Goal: Task Accomplishment & Management: Manage account settings

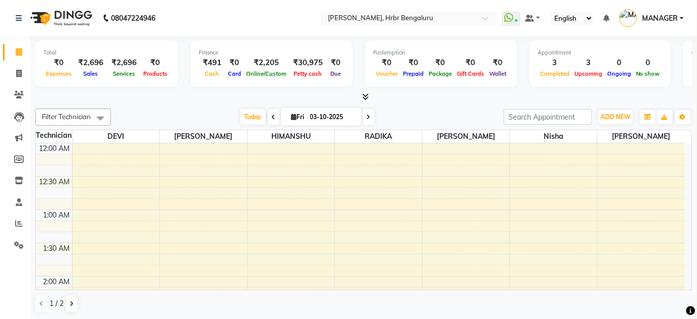
scroll to position [836, 0]
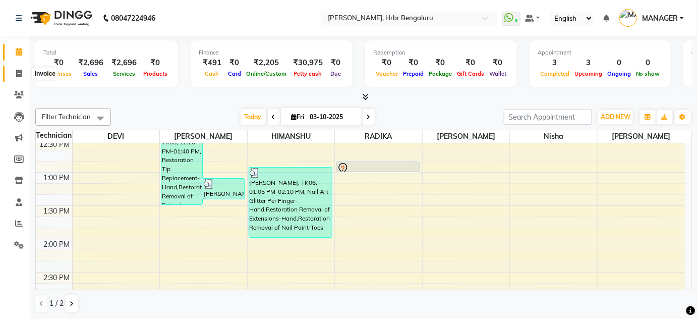
click at [18, 72] on icon at bounding box center [19, 74] width 6 height 8
select select "service"
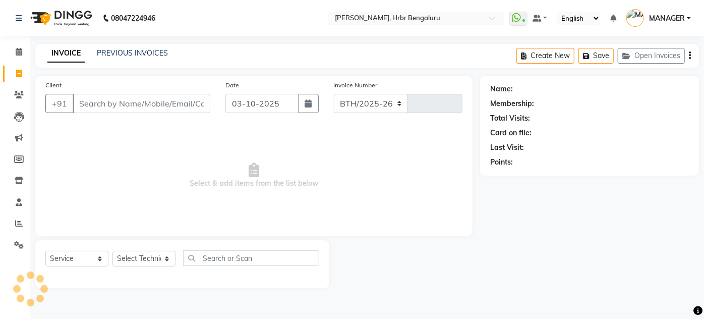
select select "3771"
type input "1266"
click at [125, 50] on link "PREVIOUS INVOICES" at bounding box center [132, 52] width 71 height 9
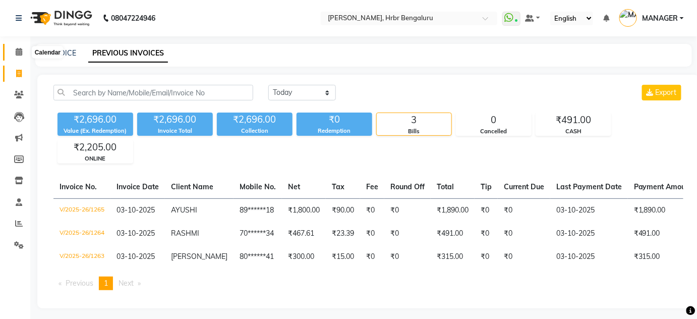
click at [17, 52] on icon at bounding box center [19, 52] width 7 height 8
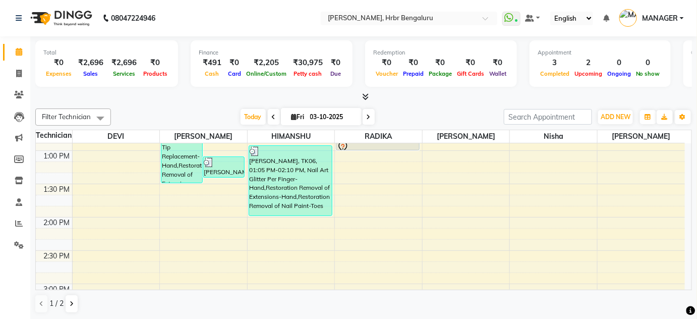
scroll to position [845, 0]
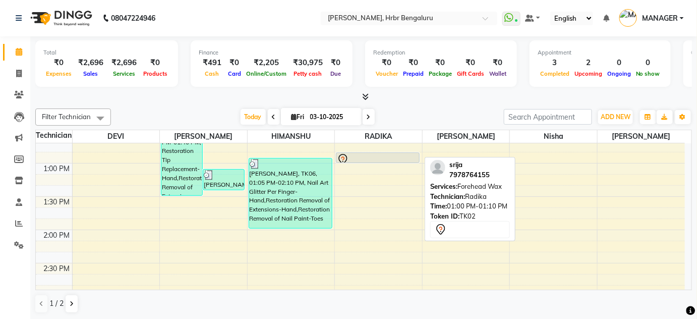
click at [379, 160] on div at bounding box center [377, 162] width 83 height 4
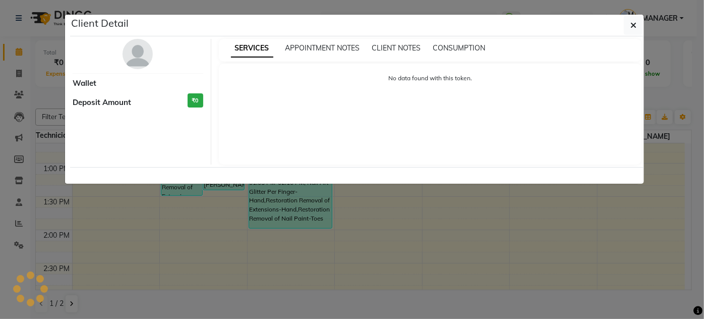
select select "7"
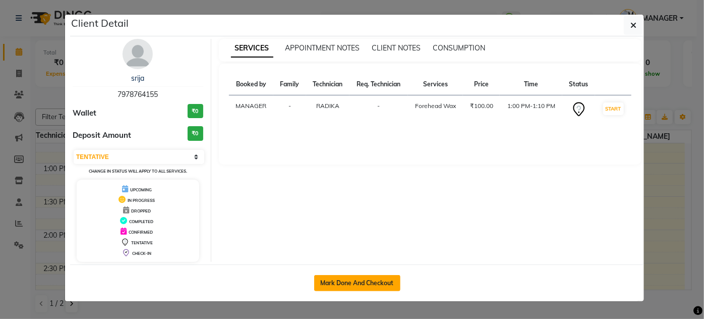
click at [355, 279] on button "Mark Done And Checkout" at bounding box center [357, 283] width 86 height 16
select select "3771"
select select "service"
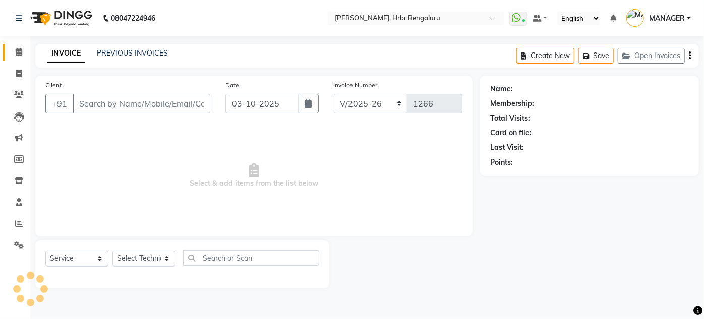
type input "79******55"
select select "87457"
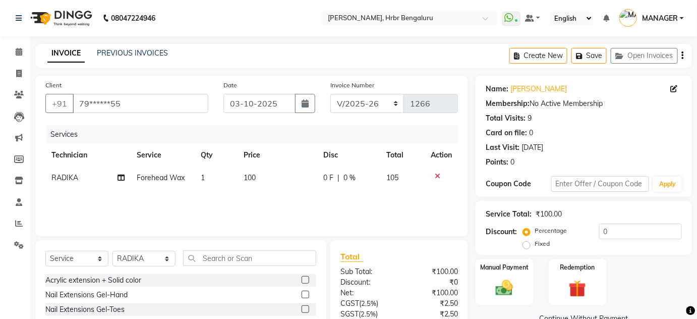
click at [74, 173] on span "RADIKA" at bounding box center [64, 177] width 27 height 9
select select "87457"
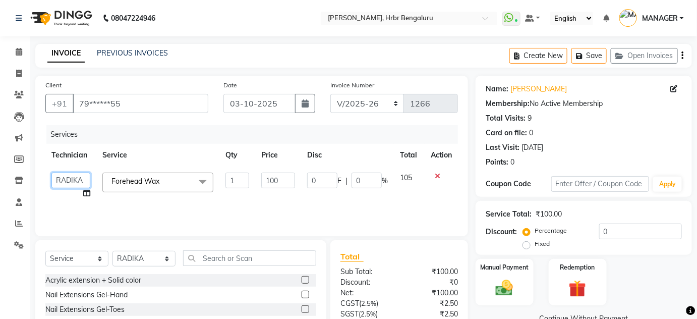
click at [74, 173] on select "[PERSON_NAME] DEVI [PERSON_NAME] [PERSON_NAME] MANAGER nisha [PERSON_NAME] [PER…" at bounding box center [70, 180] width 39 height 16
select select "91480"
click at [138, 187] on span "Forehead Wax x" at bounding box center [138, 182] width 59 height 13
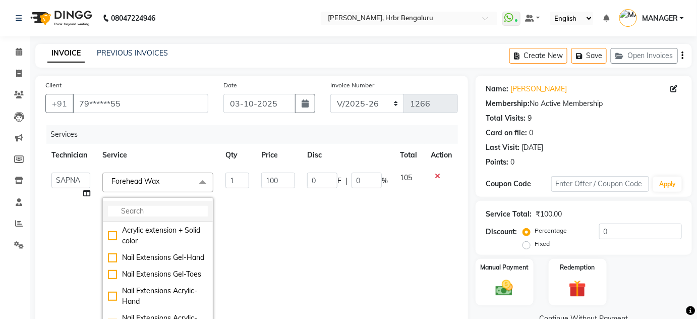
click at [134, 207] on input "multiselect-search" at bounding box center [158, 211] width 100 height 11
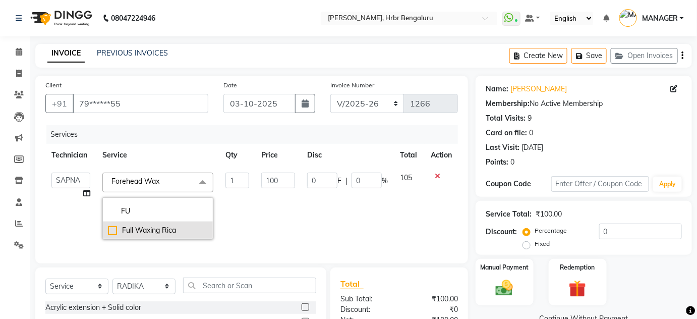
type input "FU"
click at [144, 229] on div "Full Waxing Rica" at bounding box center [158, 230] width 100 height 11
checkbox input "true"
click at [236, 204] on td "1" at bounding box center [237, 205] width 36 height 79
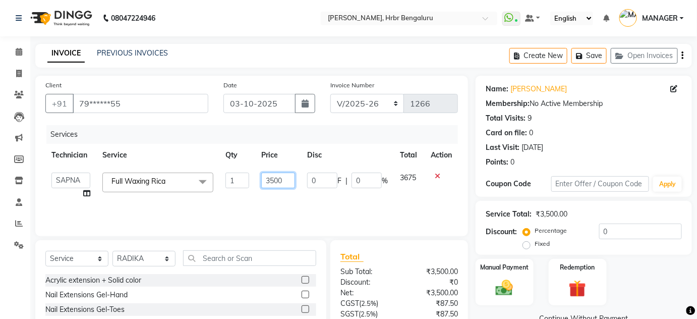
click at [283, 182] on input "3500" at bounding box center [278, 180] width 34 height 16
type input "3"
type input "999"
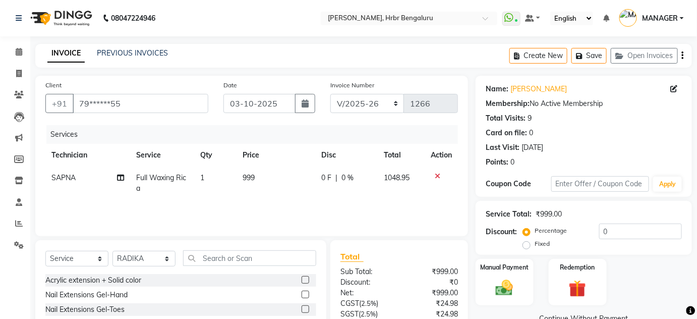
click at [281, 194] on td "999" at bounding box center [275, 182] width 79 height 33
select select "91480"
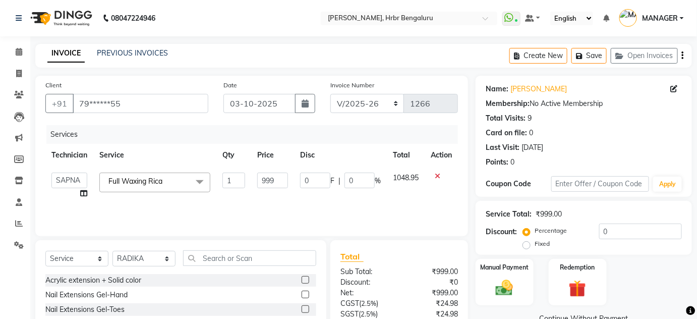
scroll to position [85, 0]
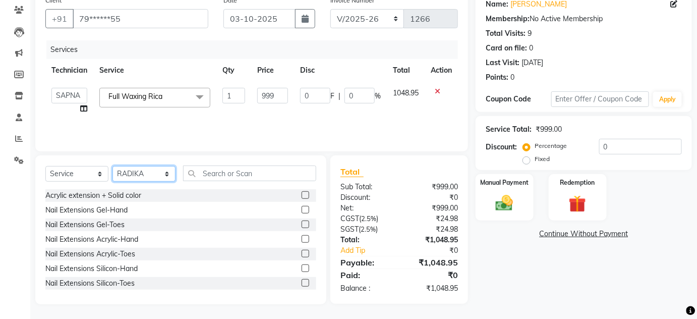
click at [167, 176] on select "Select Technician [PERSON_NAME] DEVI [PERSON_NAME] [PERSON_NAME] MANAGER nisha …" at bounding box center [143, 174] width 63 height 16
select select "82748"
click at [112, 166] on select "Select Technician [PERSON_NAME] DEVI [PERSON_NAME] [PERSON_NAME] MANAGER nisha …" at bounding box center [143, 174] width 63 height 16
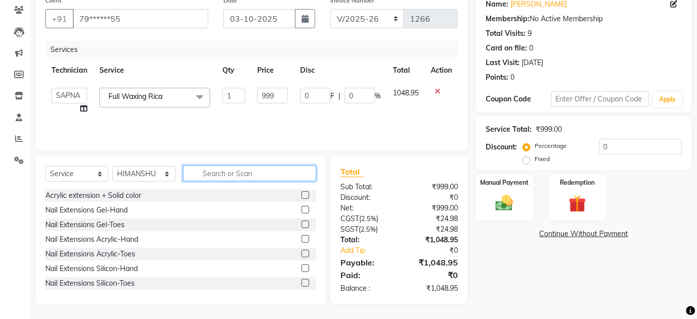
click at [210, 166] on input "text" at bounding box center [249, 173] width 133 height 16
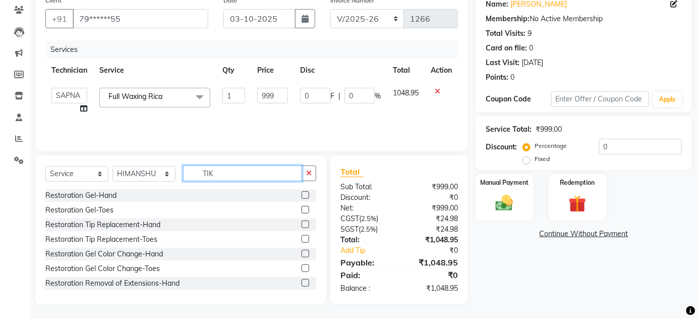
scroll to position [84, 0]
type input "T"
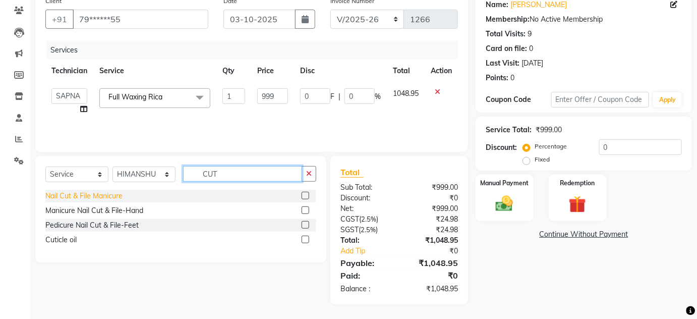
type input "CUT"
click at [107, 195] on div "Nail Cut & File Manicure" at bounding box center [83, 196] width 77 height 11
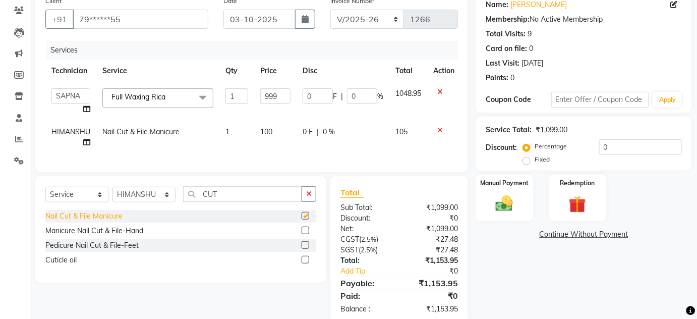
checkbox input "false"
click at [254, 141] on td "100" at bounding box center [275, 136] width 42 height 33
select select "82748"
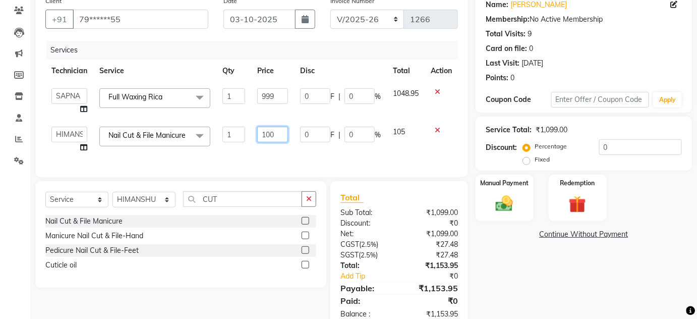
click at [272, 135] on input "100" at bounding box center [272, 135] width 30 height 16
type input "1"
type input "250"
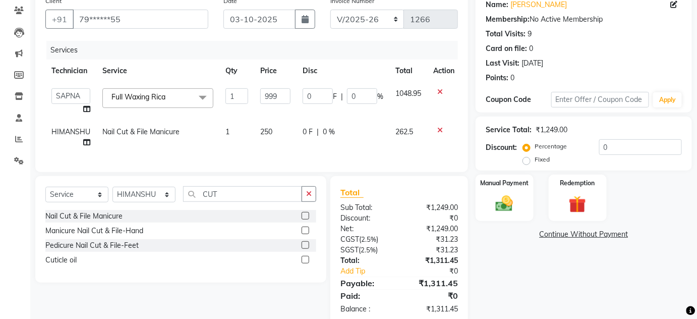
click at [256, 157] on div "Services Technician Service Qty Price Disc Total Action [PERSON_NAME] DEVI [PER…" at bounding box center [251, 101] width 412 height 121
click at [101, 236] on div "Manicure Nail Cut & File-Hand" at bounding box center [94, 230] width 98 height 11
checkbox input "false"
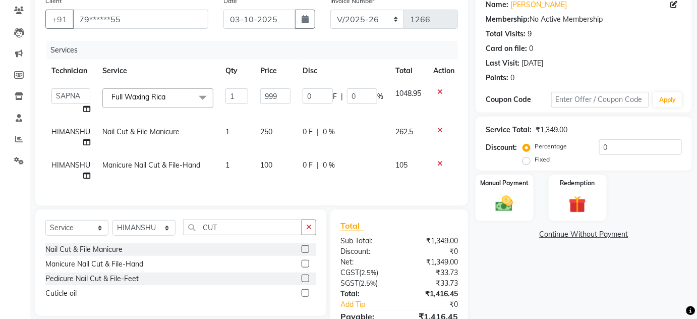
click at [440, 165] on icon at bounding box center [440, 163] width 6 height 7
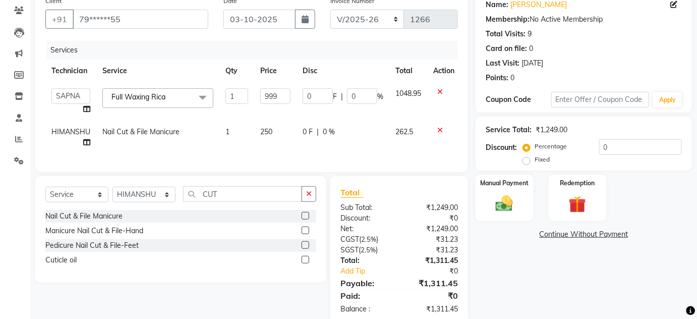
scroll to position [111, 0]
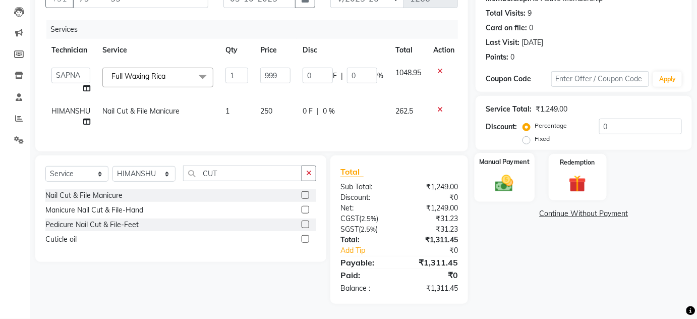
click at [508, 177] on img at bounding box center [503, 182] width 29 height 21
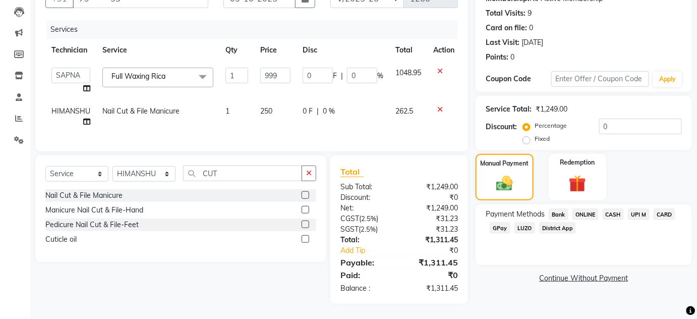
click at [590, 208] on span "ONLINE" at bounding box center [585, 214] width 26 height 12
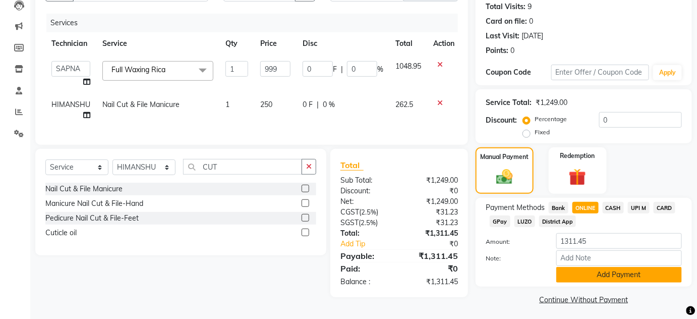
click at [617, 274] on button "Add Payment" at bounding box center [619, 275] width 126 height 16
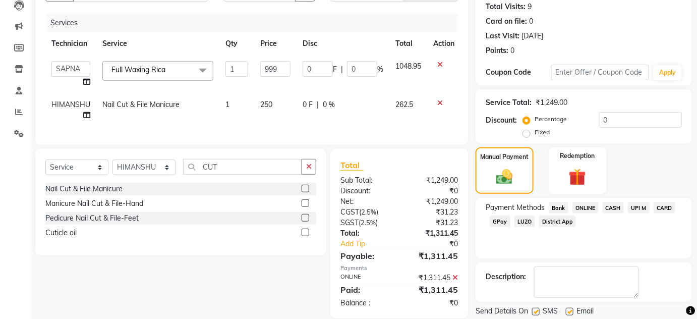
scroll to position [143, 0]
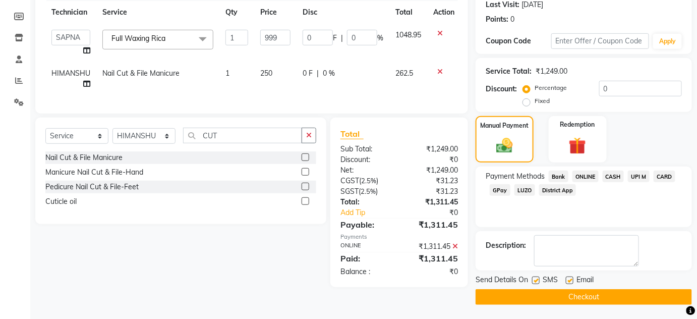
click at [535, 282] on label at bounding box center [536, 280] width 8 height 8
click at [535, 282] on input "checkbox" at bounding box center [535, 280] width 7 height 7
checkbox input "false"
click at [566, 278] on label at bounding box center [570, 280] width 8 height 8
click at [566, 278] on input "checkbox" at bounding box center [569, 280] width 7 height 7
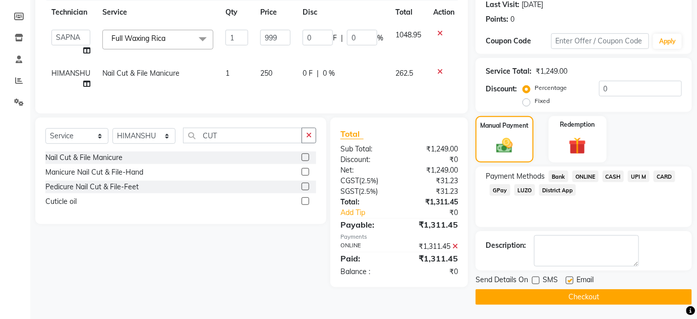
checkbox input "false"
click at [566, 292] on button "Checkout" at bounding box center [583, 297] width 216 height 16
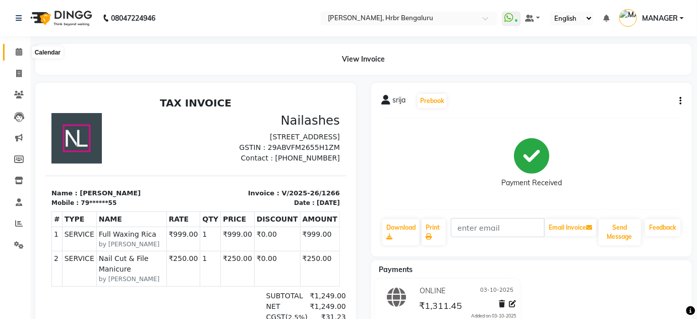
click at [20, 53] on icon at bounding box center [19, 52] width 7 height 8
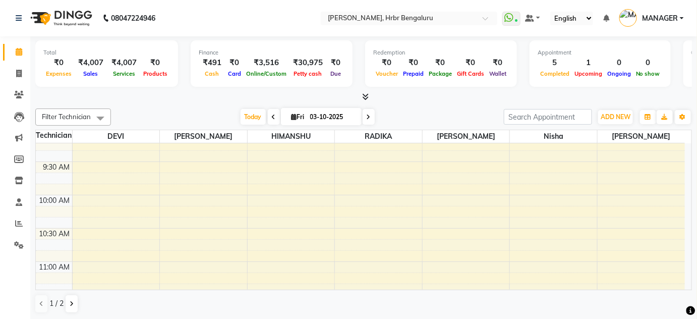
scroll to position [605, 0]
click at [516, 302] on div "1 / 2" at bounding box center [363, 303] width 656 height 19
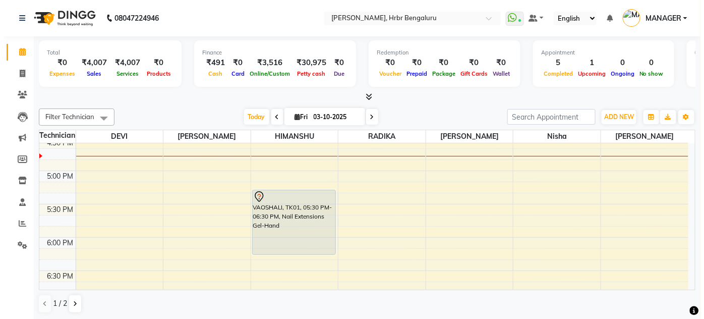
scroll to position [1124, 0]
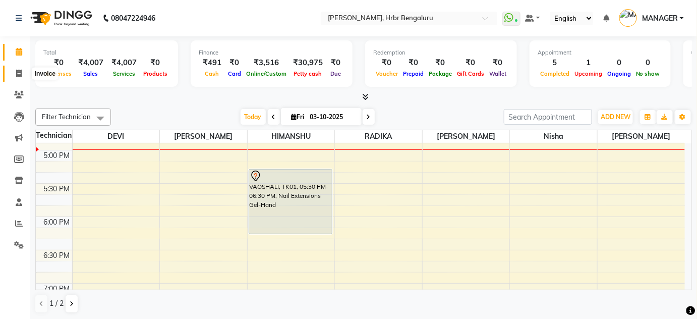
click at [19, 76] on icon at bounding box center [19, 74] width 6 height 8
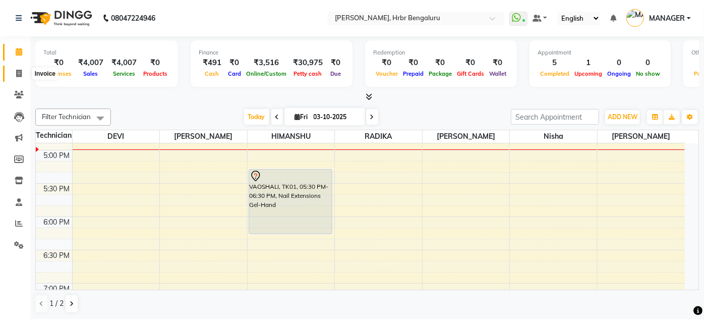
select select "3771"
select select "service"
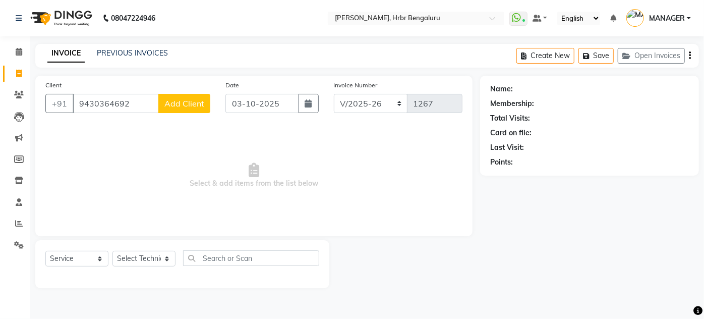
type input "9430364692"
click at [173, 108] on span "Add Client" at bounding box center [184, 103] width 40 height 10
select select "21"
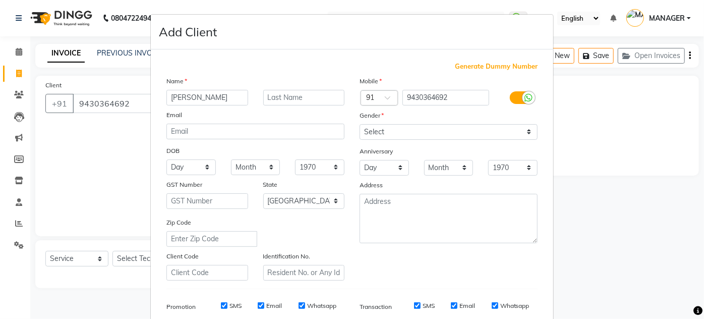
type input "[PERSON_NAME]"
click at [430, 130] on select "Select [DEMOGRAPHIC_DATA] [DEMOGRAPHIC_DATA] Other Prefer Not To Say" at bounding box center [448, 132] width 178 height 16
select select "[DEMOGRAPHIC_DATA]"
click at [359, 124] on select "Select [DEMOGRAPHIC_DATA] [DEMOGRAPHIC_DATA] Other Prefer Not To Say" at bounding box center [448, 132] width 178 height 16
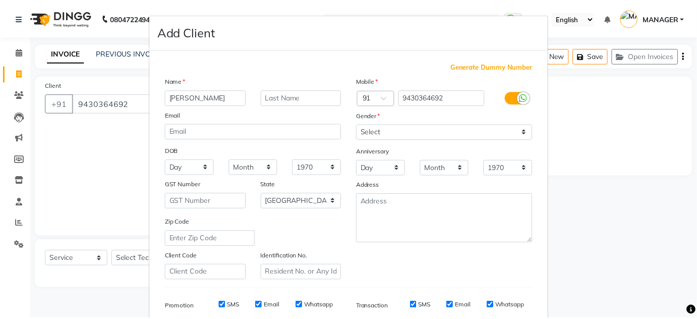
scroll to position [146, 0]
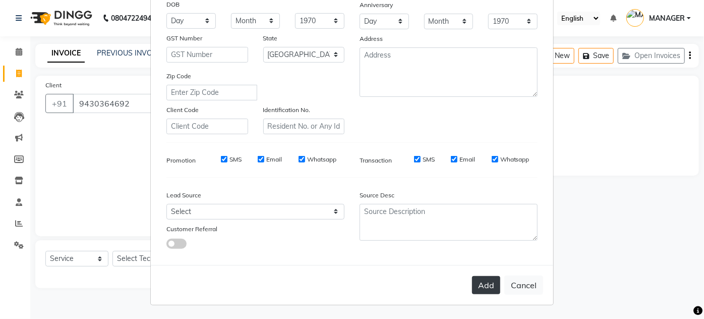
click at [486, 288] on button "Add" at bounding box center [486, 285] width 28 height 18
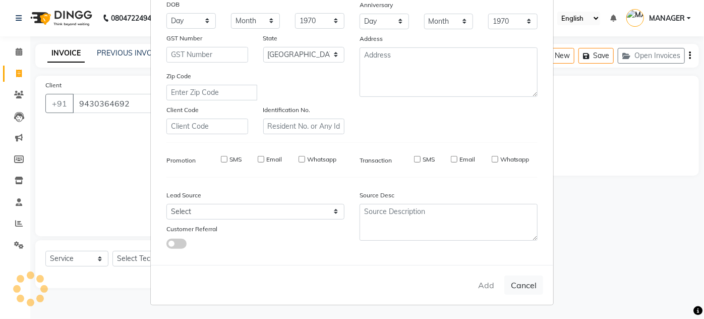
type input "94******92"
select select
select select "null"
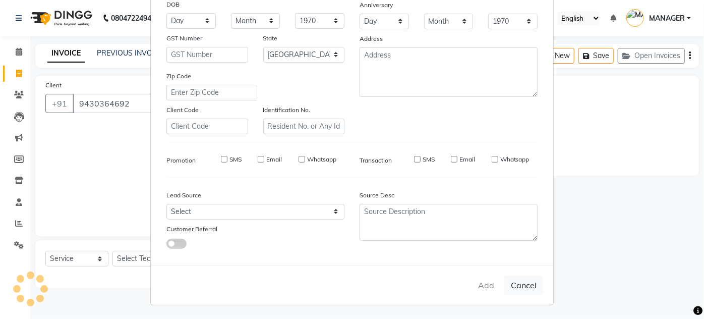
select select
checkbox input "false"
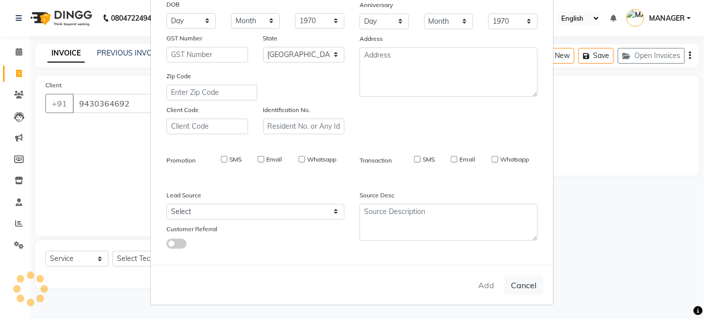
checkbox input "false"
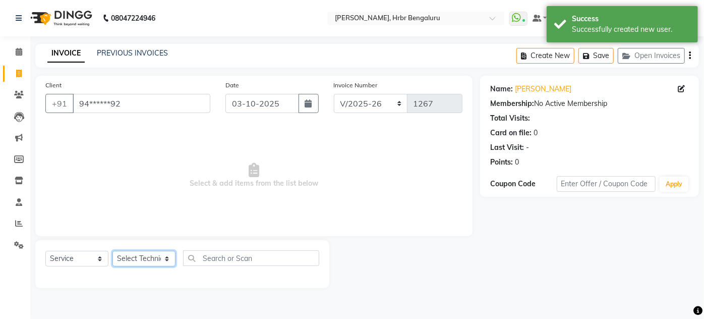
click at [141, 257] on select "Select Technician [PERSON_NAME] DEVI [PERSON_NAME] [PERSON_NAME] MANAGER nisha …" at bounding box center [143, 259] width 63 height 16
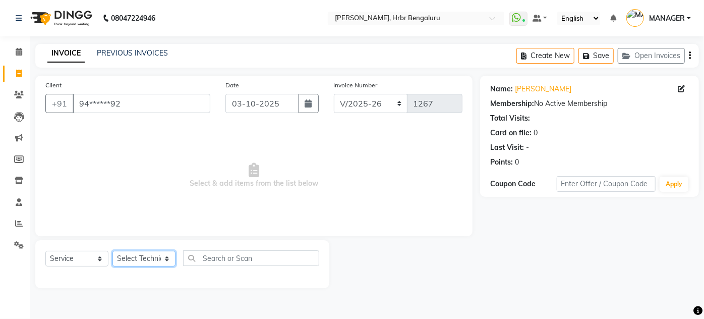
select select "77431"
click at [112, 251] on select "Select Technician [PERSON_NAME] DEVI [PERSON_NAME] [PERSON_NAME] MANAGER nisha …" at bounding box center [143, 259] width 63 height 16
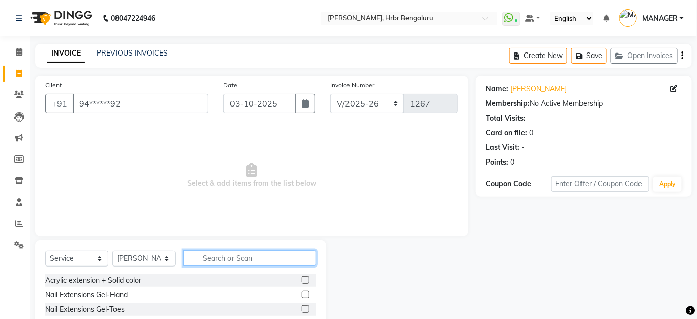
click at [232, 261] on input "text" at bounding box center [249, 258] width 133 height 16
type input "N"
type input "SO"
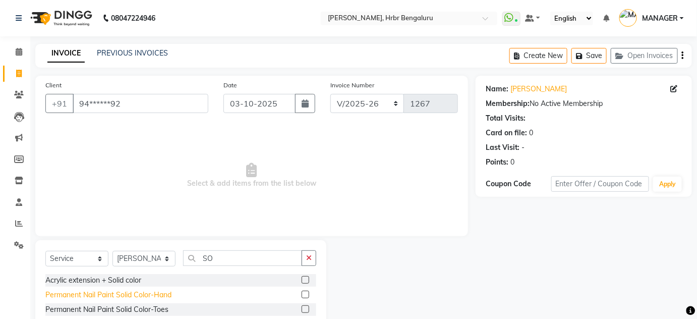
click at [89, 297] on div "Permanent Nail Paint Solid Color-Hand" at bounding box center [108, 294] width 126 height 11
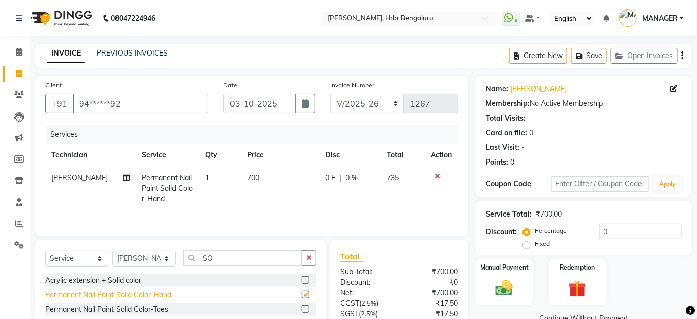
checkbox input "false"
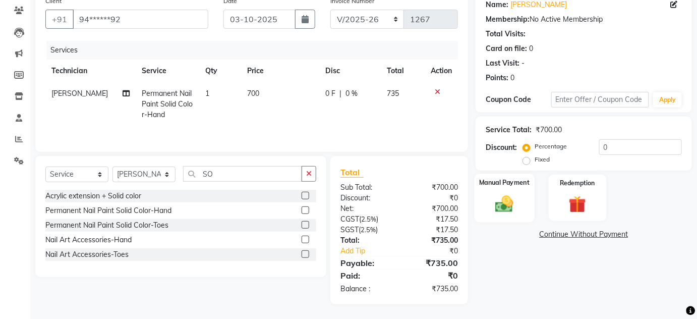
click at [494, 200] on img at bounding box center [503, 203] width 29 height 21
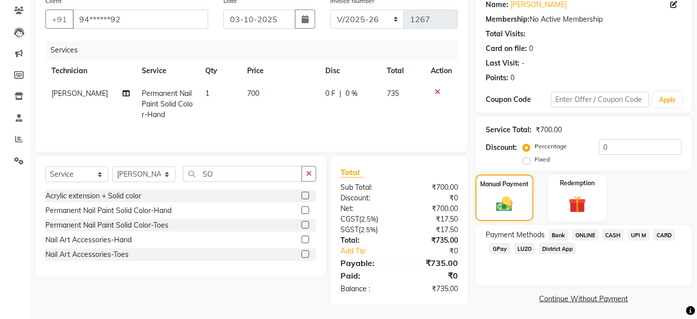
click at [586, 235] on span "ONLINE" at bounding box center [585, 235] width 26 height 12
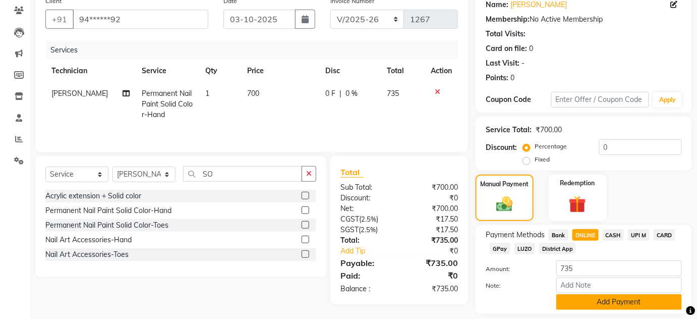
click at [622, 301] on button "Add Payment" at bounding box center [619, 302] width 126 height 16
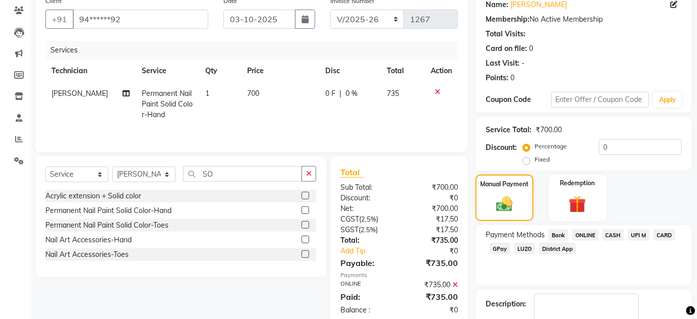
scroll to position [143, 0]
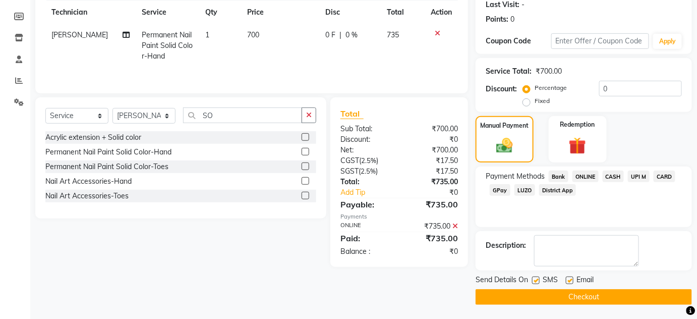
click at [546, 297] on button "Checkout" at bounding box center [583, 297] width 216 height 16
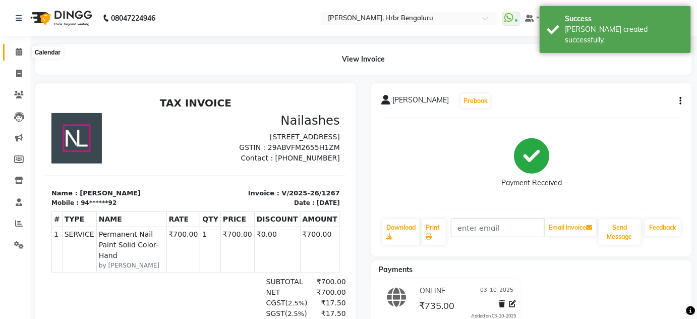
click at [18, 50] on icon at bounding box center [19, 52] width 7 height 8
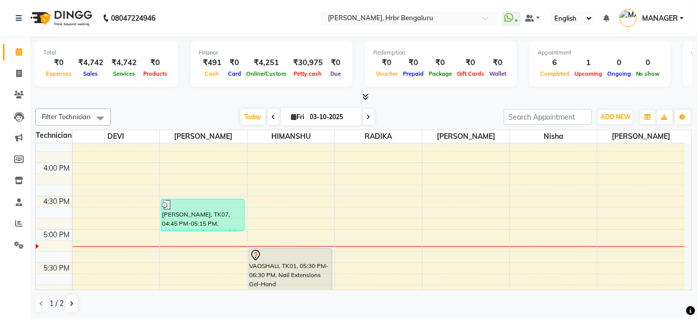
scroll to position [1020, 0]
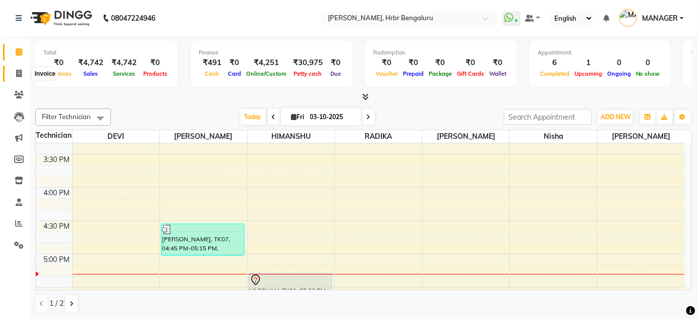
click at [16, 73] on icon at bounding box center [19, 74] width 6 height 8
select select "service"
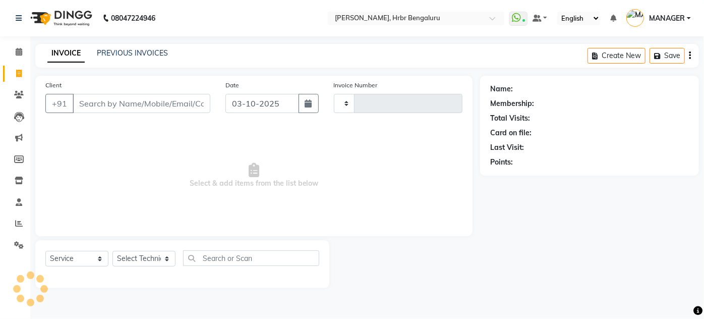
type input "1268"
select select "3771"
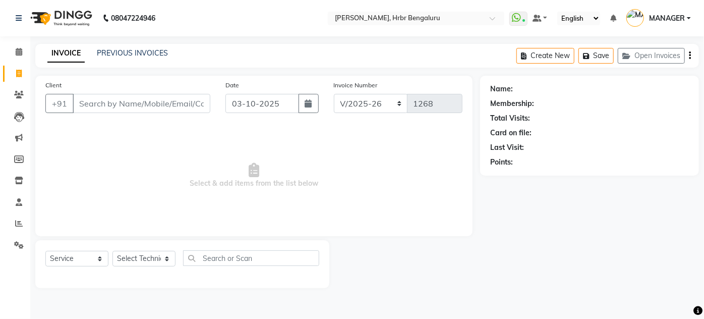
click at [129, 48] on div "PREVIOUS INVOICES" at bounding box center [132, 53] width 71 height 11
click at [132, 55] on link "PREVIOUS INVOICES" at bounding box center [132, 52] width 71 height 9
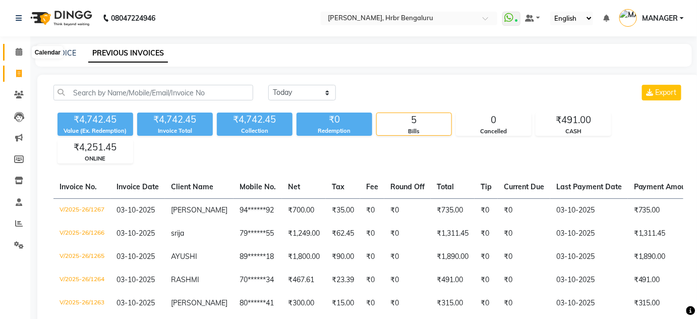
click at [19, 54] on icon at bounding box center [19, 52] width 7 height 8
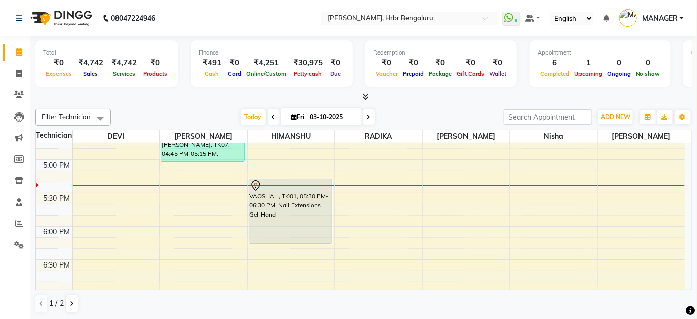
scroll to position [1131, 0]
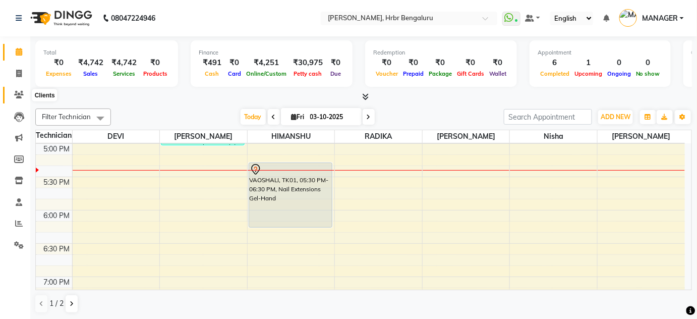
click at [20, 98] on icon at bounding box center [19, 95] width 10 height 8
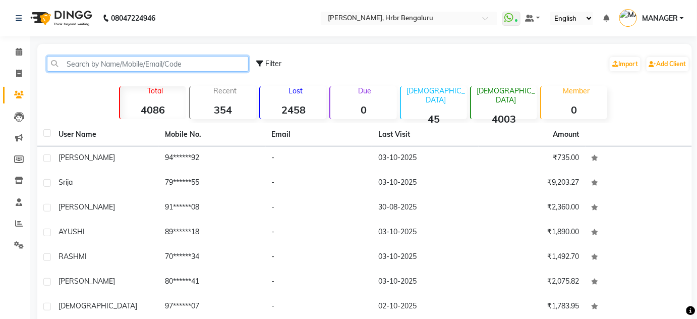
click at [78, 64] on input "text" at bounding box center [148, 64] width 202 height 16
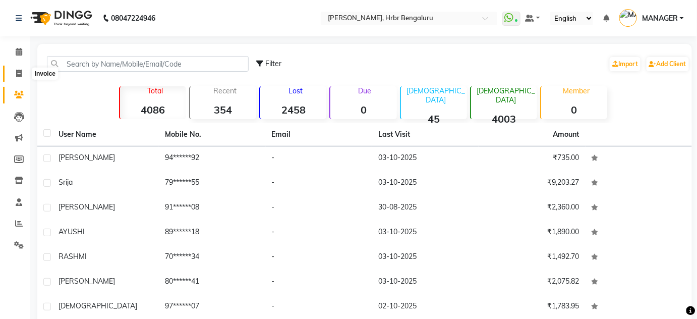
click at [21, 76] on icon at bounding box center [19, 74] width 6 height 8
select select "service"
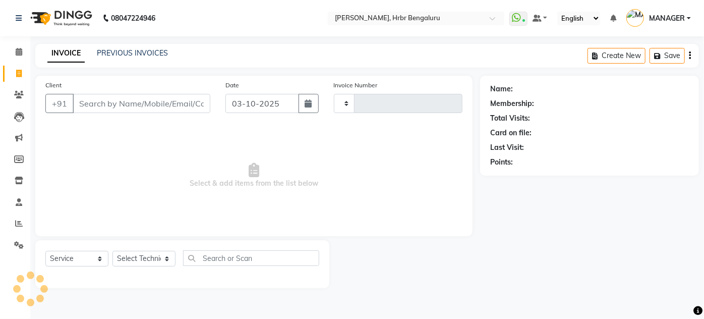
type input "1268"
select select "3771"
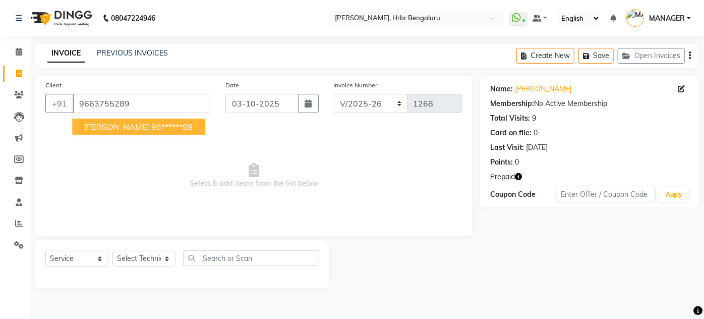
click at [151, 128] on ngb-highlight "96******89" at bounding box center [171, 126] width 41 height 10
type input "96******89"
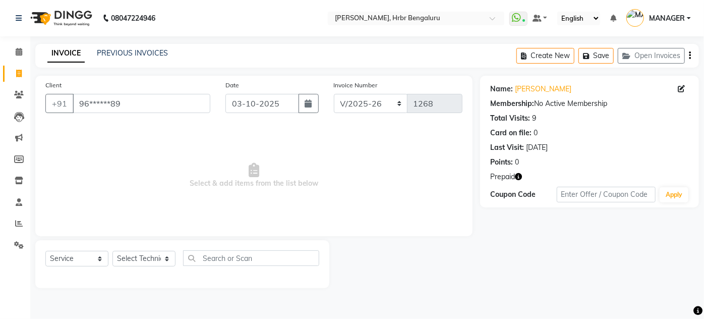
click at [516, 174] on icon "button" at bounding box center [518, 176] width 7 height 7
click at [411, 220] on span "Select & add items from the list below" at bounding box center [253, 175] width 417 height 101
drag, startPoint x: 703, startPoint y: 129, endPoint x: 703, endPoint y: 171, distance: 42.3
click at [696, 171] on div "Name: [PERSON_NAME] Membership: No Active Membership Total Visits: 9 Card on fi…" at bounding box center [593, 182] width 226 height 212
click at [378, 167] on span "Select & add items from the list below" at bounding box center [253, 175] width 417 height 101
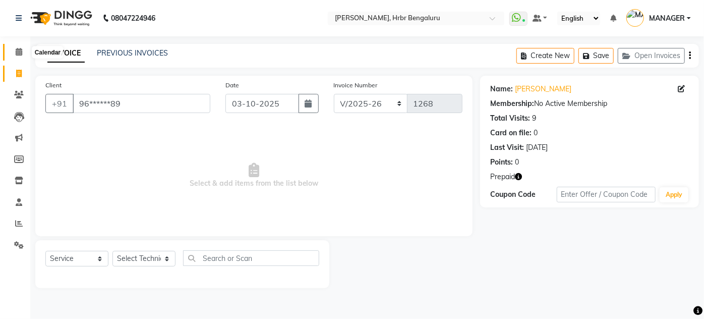
click at [20, 51] on icon at bounding box center [19, 52] width 7 height 8
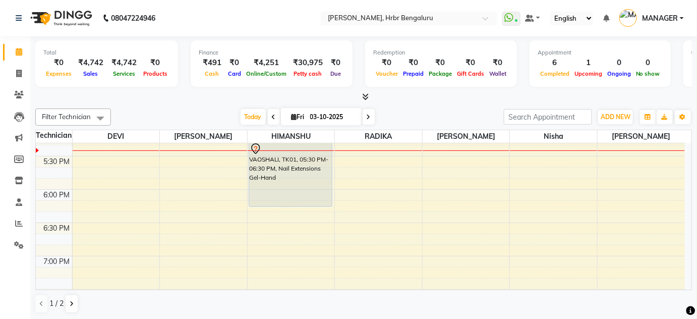
scroll to position [1139, 0]
